Goal: Check status

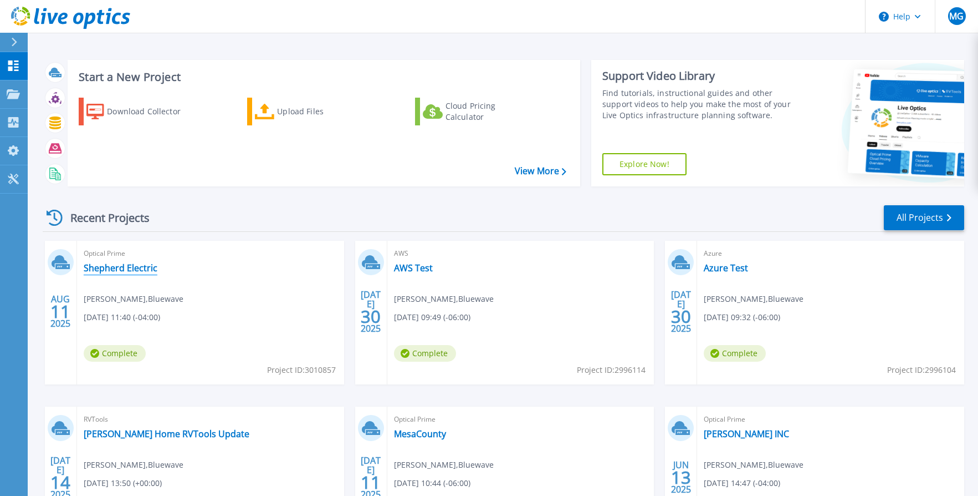
click at [131, 268] on link "Shepherd Electric" at bounding box center [121, 267] width 74 height 11
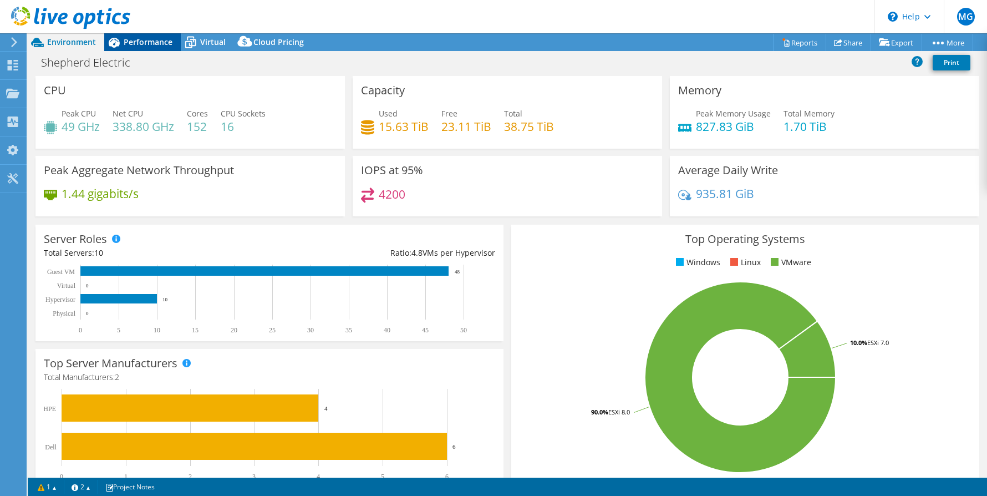
click at [142, 42] on span "Performance" at bounding box center [148, 42] width 49 height 11
